Goal: Transaction & Acquisition: Purchase product/service

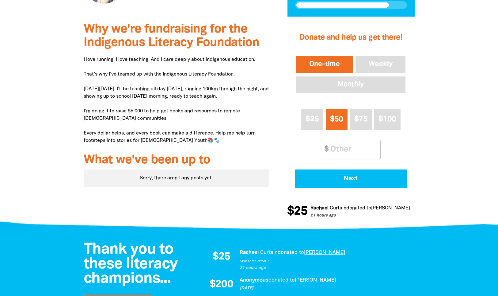
scroll to position [181, 0]
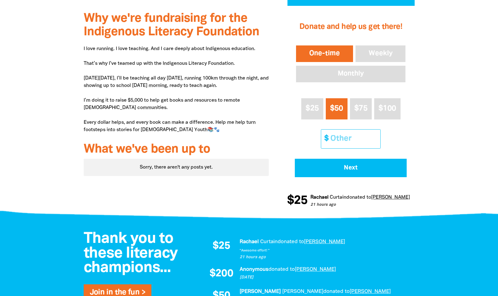
click at [341, 140] on input "Other Amount" at bounding box center [353, 138] width 54 height 19
click at [395, 102] on button "$100" at bounding box center [387, 108] width 26 height 21
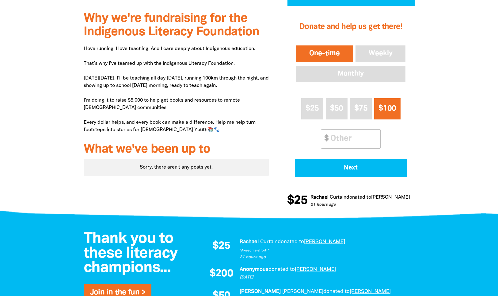
click at [384, 110] on span "$100" at bounding box center [387, 108] width 17 height 7
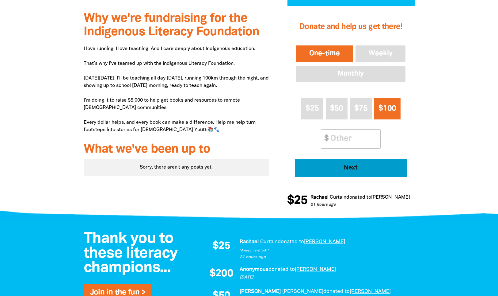
click at [347, 169] on span "Next" at bounding box center [351, 168] width 95 height 6
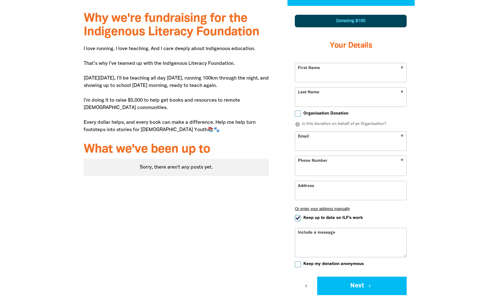
scroll to position [188, 0]
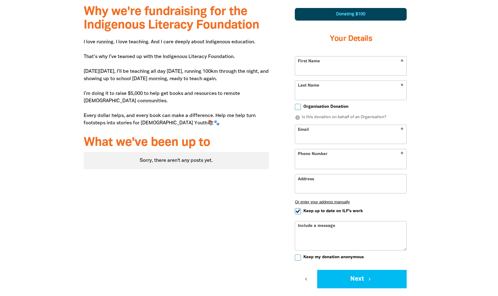
select select "AU"
type input "Mal"
type input "[PERSON_NAME]"
type input "[EMAIL_ADDRESS][DOMAIN_NAME]"
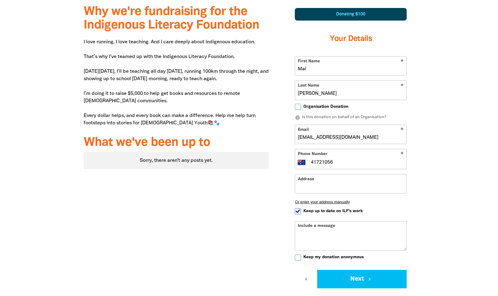
type input "417210560"
type input "33/6 [MEDICAL_DATA]"
click at [297, 209] on input "Keep up to date on ILF's work" at bounding box center [298, 211] width 6 height 6
checkbox input "false"
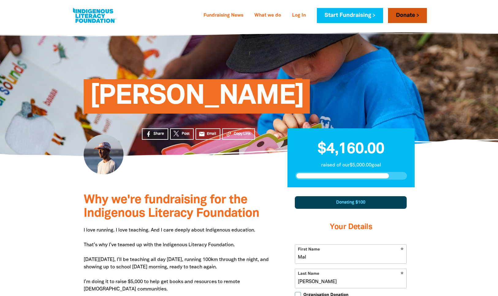
scroll to position [0, 0]
